Goal: Task Accomplishment & Management: Complete application form

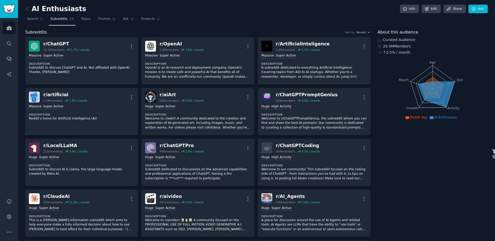
select select "google"
select select "en"
click at [26, 11] on icon at bounding box center [26, 8] width 5 height 5
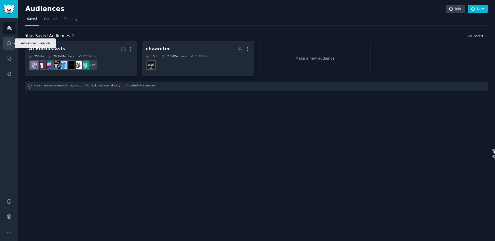
click at [10, 46] on link "Search" at bounding box center [9, 43] width 13 height 13
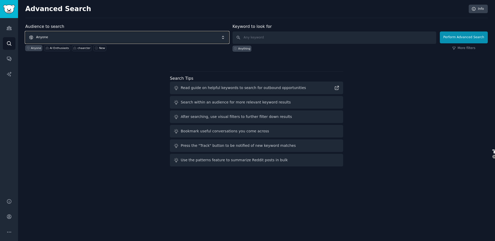
click at [71, 37] on span "Anyone" at bounding box center [127, 37] width 204 height 12
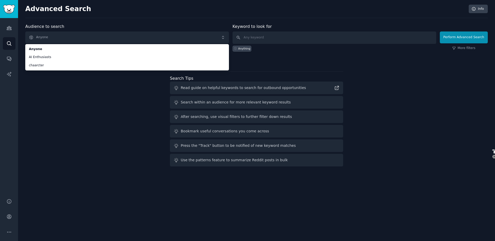
click at [265, 54] on div "Audience to search Anyone Anyone AI Enthusiasts chaarcter Anyone AI Enthusiasts…" at bounding box center [256, 42] width 462 height 39
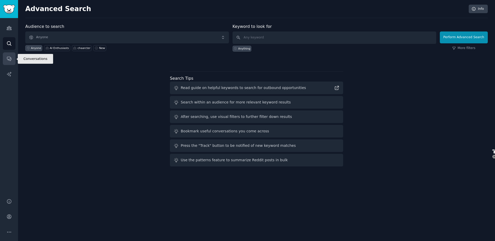
click at [6, 59] on icon "Sidebar" at bounding box center [8, 58] width 5 height 5
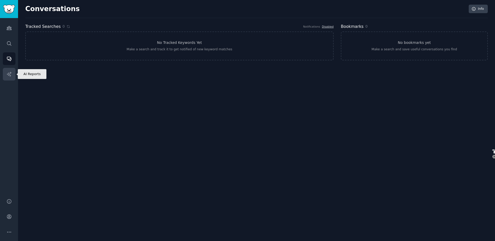
click at [9, 75] on icon "Sidebar" at bounding box center [8, 73] width 5 height 5
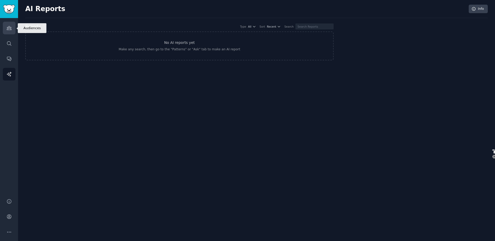
click at [9, 30] on icon "Sidebar" at bounding box center [9, 28] width 5 height 4
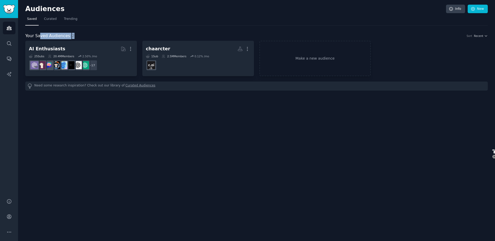
drag, startPoint x: 39, startPoint y: 36, endPoint x: 92, endPoint y: 38, distance: 52.3
click at [92, 38] on div "Your Saved Audiences 2 Sort Recent" at bounding box center [256, 36] width 462 height 6
click at [288, 59] on link "Make a new audience" at bounding box center [315, 58] width 112 height 35
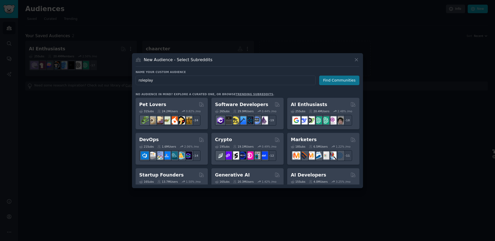
type input "roleplay"
click at [345, 81] on button "Find Communities" at bounding box center [339, 80] width 40 height 10
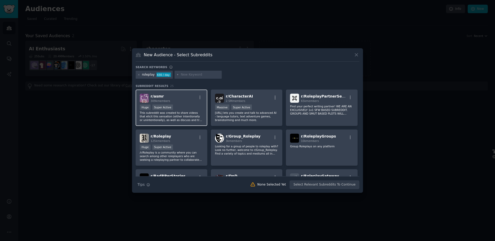
click at [169, 99] on div "309k members" at bounding box center [160, 101] width 20 height 4
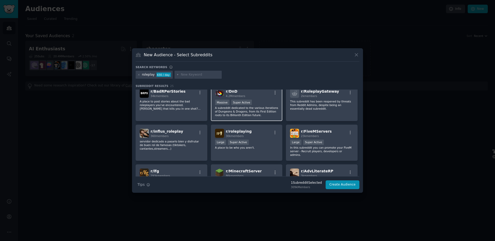
scroll to position [78, 0]
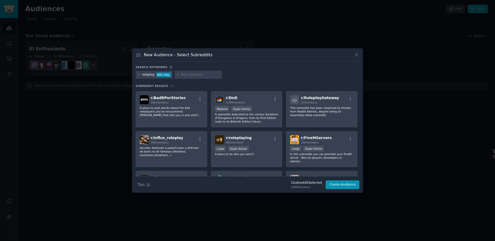
click at [193, 74] on input "text" at bounding box center [200, 74] width 39 height 5
type input "text"
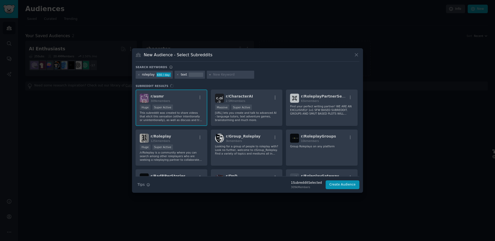
click at [269, 77] on div "roleplay 430 / day text" at bounding box center [248, 76] width 224 height 10
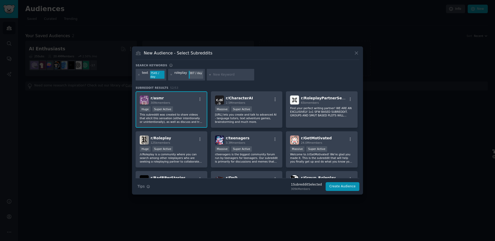
click at [205, 86] on h3 "Subreddit Results 52 / 53" at bounding box center [248, 88] width 224 height 4
click at [188, 86] on h3 "Subreddit Results 52 / 53" at bounding box center [248, 88] width 224 height 4
click at [155, 77] on div "7545 / day" at bounding box center [157, 75] width 14 height 8
click at [194, 86] on h3 "Subreddit Results 52 / 53" at bounding box center [248, 88] width 224 height 4
click at [139, 75] on icon at bounding box center [138, 74] width 3 height 3
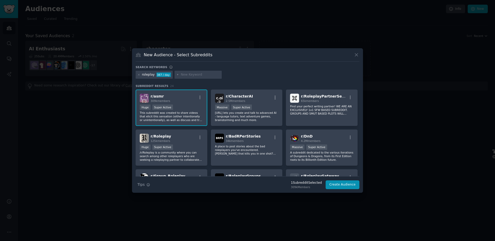
click at [189, 74] on input "text" at bounding box center [200, 74] width 39 height 5
click at [201, 74] on input "novol" at bounding box center [200, 74] width 39 height 5
type input "novel"
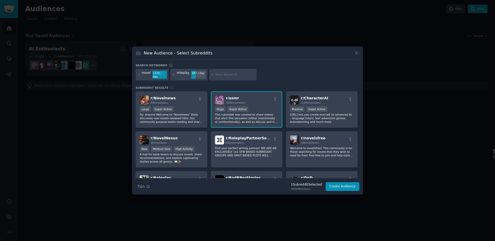
click at [278, 81] on div "Search keywords Try a 2-4 keywords your audience might mention novel 1238 / day…" at bounding box center [248, 127] width 224 height 128
click at [328, 72] on div "novel 1238 / day roleplay 387 / day" at bounding box center [248, 76] width 224 height 14
click at [231, 76] on input "text" at bounding box center [234, 74] width 39 height 5
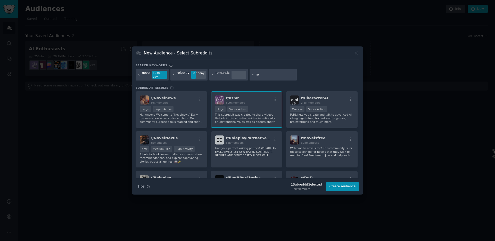
type input "r"
type input "story"
click at [309, 82] on div "Search keywords Try a 2-4 keywords your audience might mention novel 1238 / day…" at bounding box center [248, 127] width 224 height 128
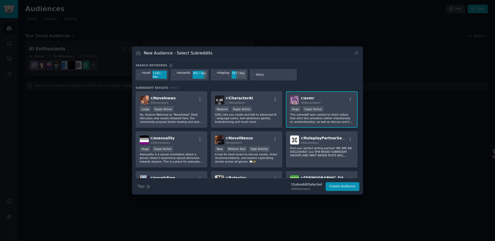
click at [246, 83] on div "Search keywords Try a 2-4 keywords your audience might mention novel 1140 / day…" at bounding box center [248, 127] width 224 height 128
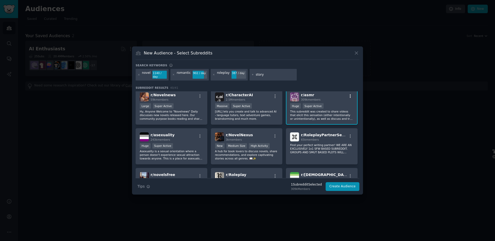
click at [349, 94] on icon "button" at bounding box center [350, 96] width 5 height 5
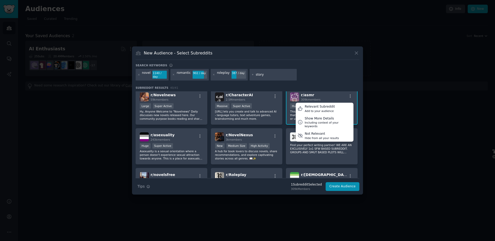
click at [321, 79] on div "novel 1140 / day romantic 902 / day roleplay 387 / day story" at bounding box center [248, 76] width 224 height 14
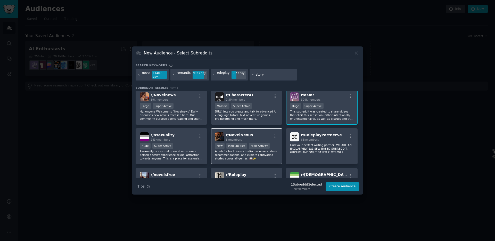
scroll to position [0, 0]
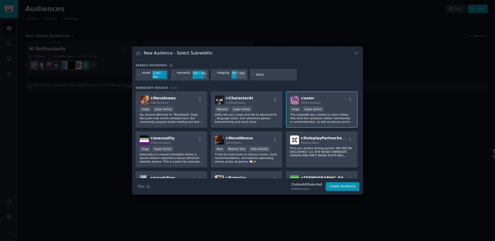
click at [316, 58] on div "New Audience - Select Subreddits" at bounding box center [248, 55] width 224 height 10
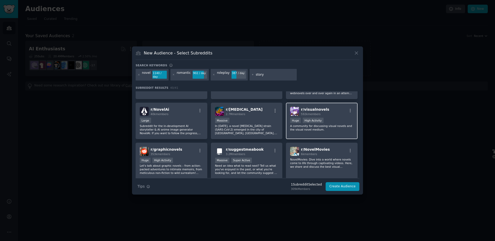
scroll to position [241, 0]
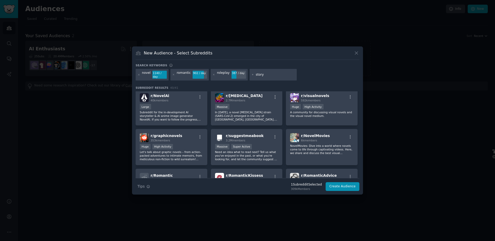
click at [268, 73] on input "story" at bounding box center [275, 74] width 39 height 5
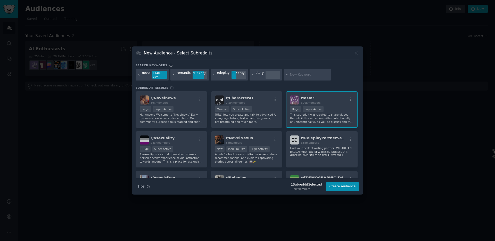
click at [277, 82] on div "Search keywords Try a 2-4 keywords your audience might mention novel 1140 / day…" at bounding box center [248, 127] width 224 height 128
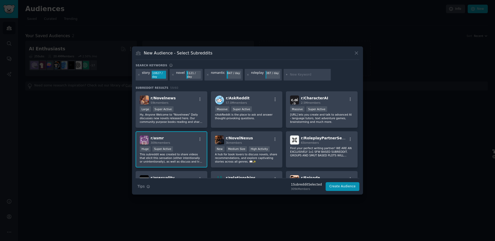
click at [207, 86] on h3 "Subreddit Results 59 / 60" at bounding box center [248, 88] width 224 height 4
click at [184, 98] on div "r/ Novelnews 59k members" at bounding box center [171, 99] width 63 height 9
click at [201, 83] on div "Search keywords Try a 2-4 keywords your audience might mention story 10827 / da…" at bounding box center [248, 127] width 224 height 128
click at [261, 120] on div "r/ AskReddit 57.0M members >= 95th percentile for submissions / day Massive Sup…" at bounding box center [247, 109] width 72 height 36
click at [260, 121] on div "r/ AskReddit 57.0M members >= 95th percentile for submissions / day Massive Sup…" at bounding box center [247, 109] width 72 height 36
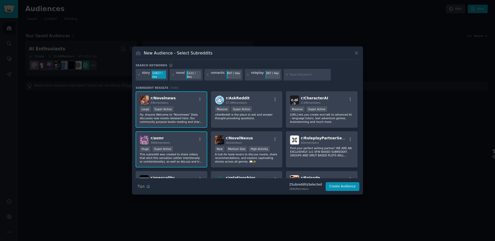
click at [192, 120] on p "Hy, Anyone Welcome to "Novelnews" Daily discusses new novels released here. Our…" at bounding box center [171, 118] width 63 height 11
click at [195, 152] on div ">= 95th percentile for submissions / day Huge Super Active" at bounding box center [171, 149] width 63 height 6
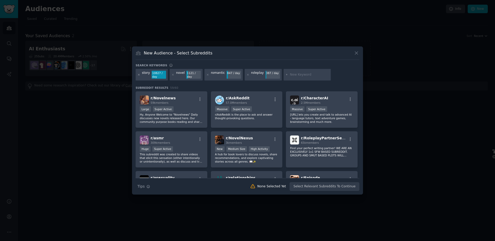
click at [140, 76] on icon at bounding box center [138, 74] width 3 height 3
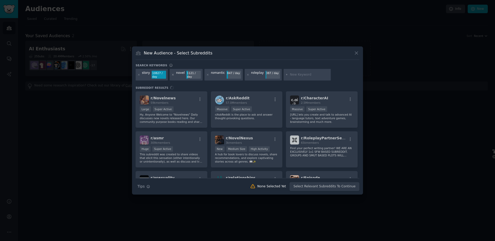
click at [171, 74] on icon at bounding box center [172, 74] width 3 height 3
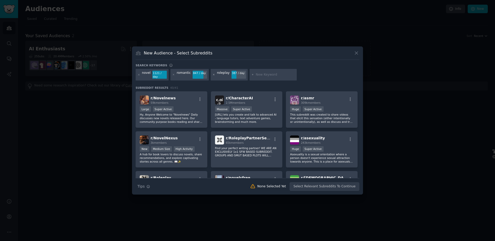
click at [212, 75] on icon at bounding box center [213, 74] width 3 height 3
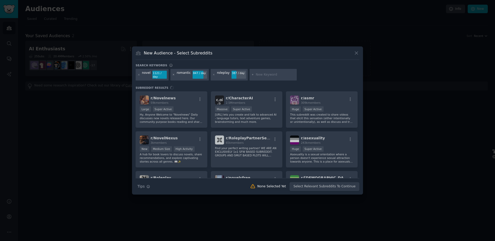
click at [173, 75] on icon at bounding box center [173, 74] width 3 height 3
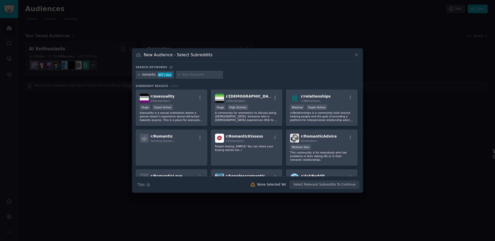
click at [139, 75] on icon at bounding box center [138, 74] width 1 height 1
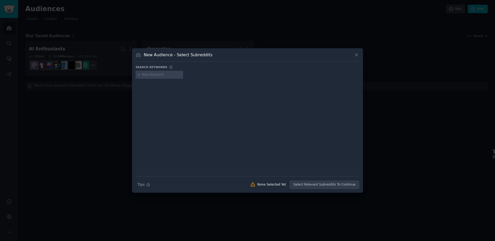
click at [149, 74] on input "text" at bounding box center [161, 74] width 39 height 5
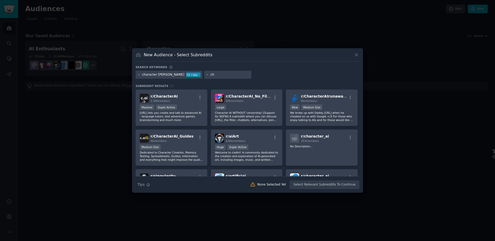
type input "c"
click at [157, 74] on div "character [PERSON_NAME]" at bounding box center [163, 74] width 42 height 5
click at [147, 73] on div "character [PERSON_NAME]" at bounding box center [163, 74] width 42 height 5
click at [148, 73] on div "character [PERSON_NAME]" at bounding box center [163, 74] width 42 height 5
click at [139, 74] on icon at bounding box center [138, 74] width 3 height 3
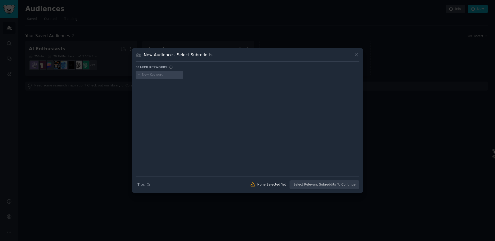
click at [163, 75] on input "text" at bounding box center [161, 74] width 39 height 5
click at [207, 74] on div "characterai" at bounding box center [248, 76] width 224 height 10
click at [138, 75] on icon at bounding box center [138, 74] width 3 height 3
click at [168, 76] on input "characterai" at bounding box center [161, 74] width 39 height 5
type input "characterai'"
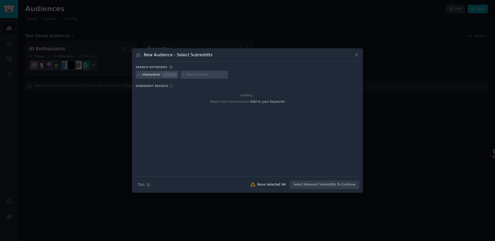
click at [162, 75] on div at bounding box center [169, 74] width 14 height 5
click at [160, 75] on div "characterai'" at bounding box center [157, 75] width 43 height 8
click at [140, 75] on icon at bounding box center [138, 74] width 3 height 3
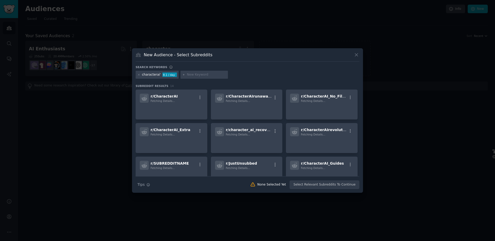
click at [152, 76] on div "characterai'" at bounding box center [151, 74] width 19 height 5
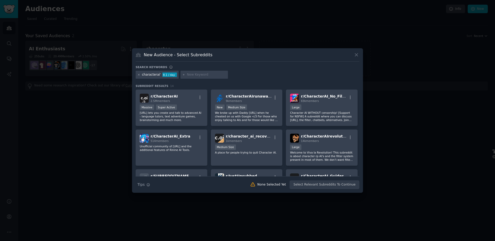
click at [138, 75] on icon at bounding box center [138, 74] width 1 height 1
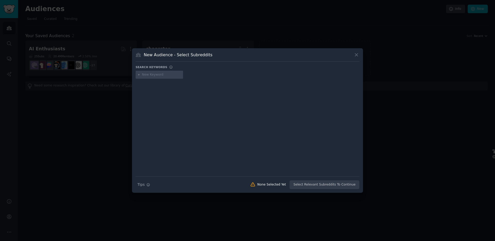
click at [156, 74] on input "text" at bounding box center [161, 74] width 39 height 5
type input "characterai"
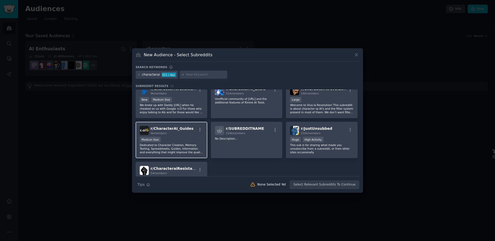
scroll to position [22, 0]
